Goal: Complete application form: Complete application form

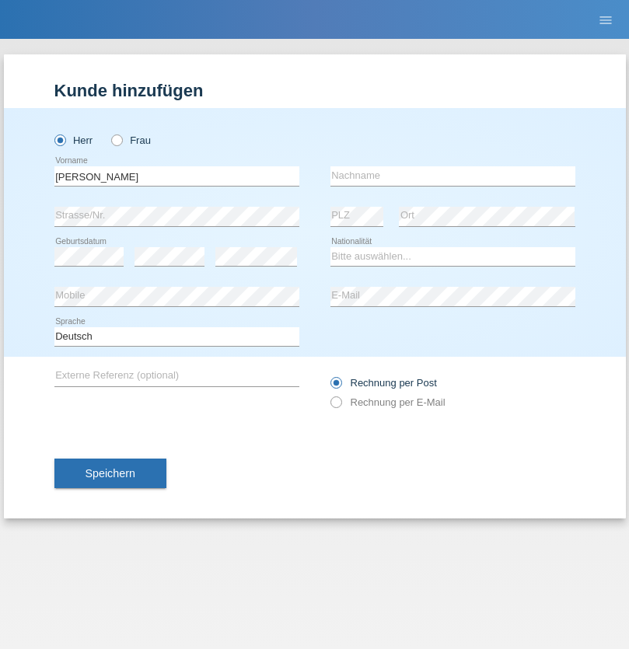
type input "[PERSON_NAME]"
click at [452, 176] on input "text" at bounding box center [452, 175] width 245 height 19
type input "Waridel"
select select "CH"
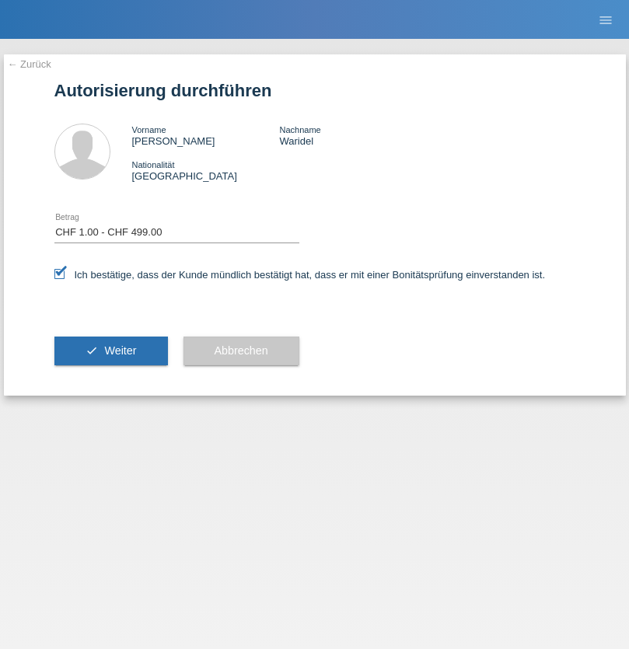
select select "1"
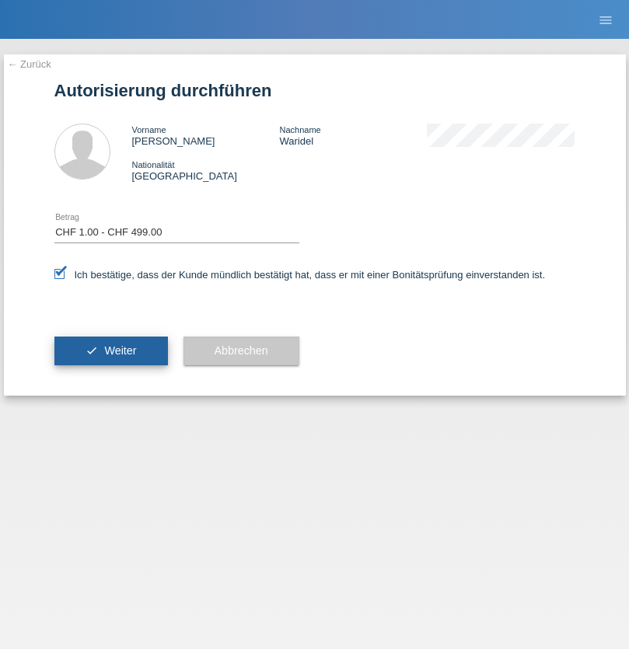
click at [110, 350] on span "Weiter" at bounding box center [120, 350] width 32 height 12
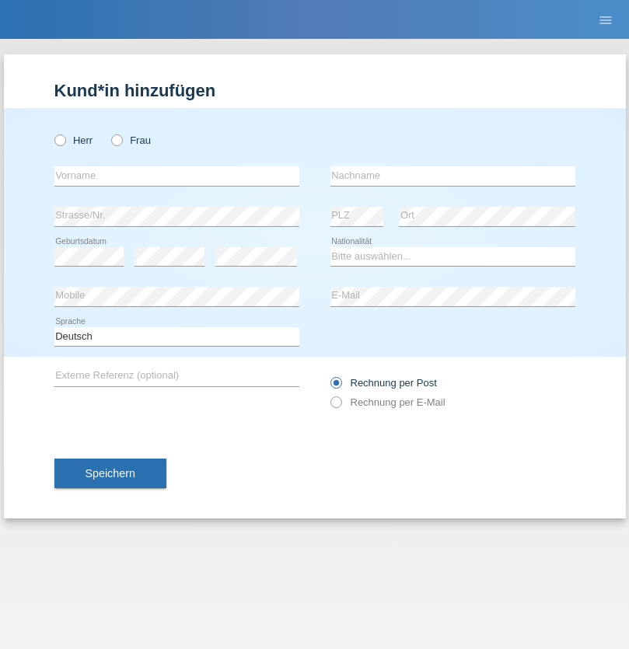
radio input "true"
click at [176, 176] on input "text" at bounding box center [176, 175] width 245 height 19
type input "[PERSON_NAME]"
click at [452, 176] on input "text" at bounding box center [452, 175] width 245 height 19
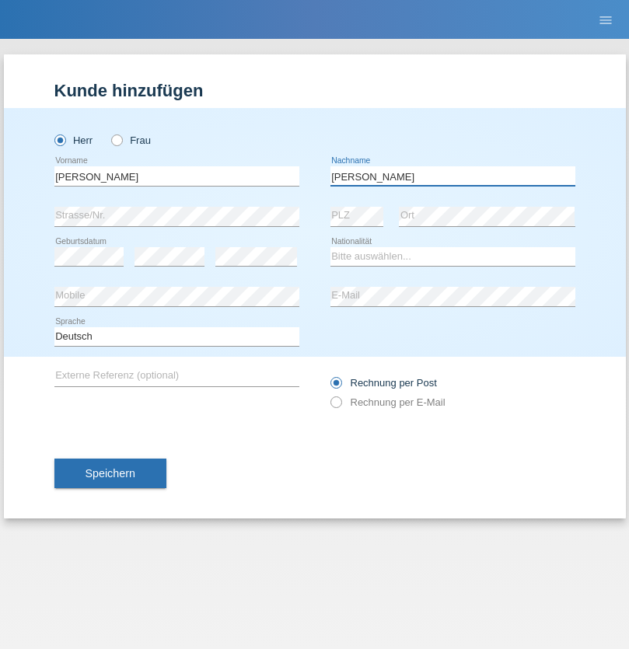
type input "[PERSON_NAME]"
select select "ER"
select select "C"
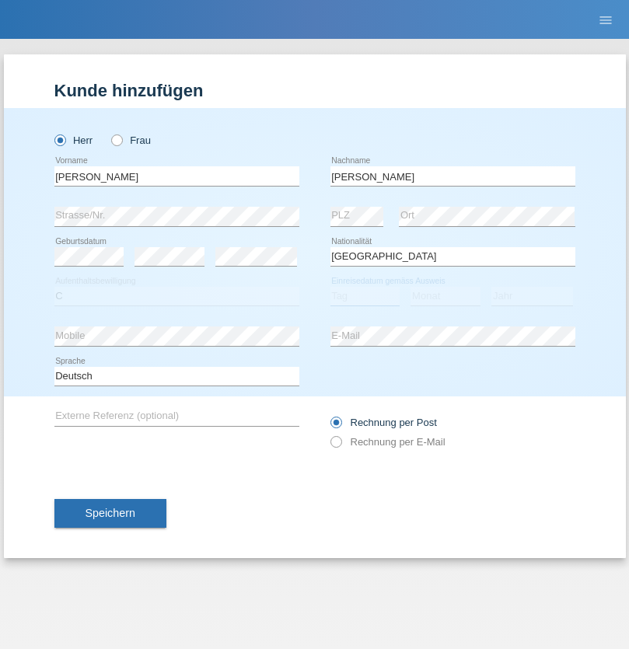
select select "16"
select select "06"
select select "2012"
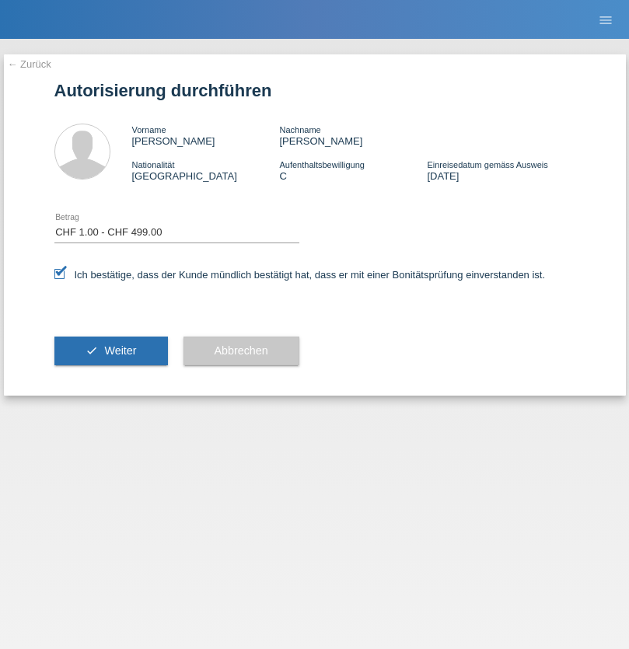
select select "1"
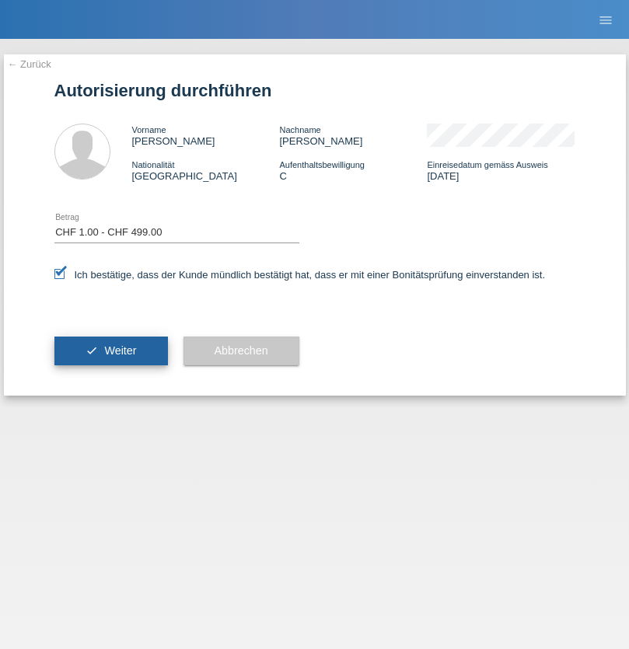
click at [110, 350] on span "Weiter" at bounding box center [120, 350] width 32 height 12
